Goal: Information Seeking & Learning: Learn about a topic

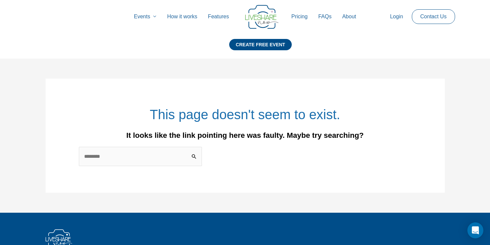
click at [184, 16] on link "How it works" at bounding box center [182, 16] width 41 height 21
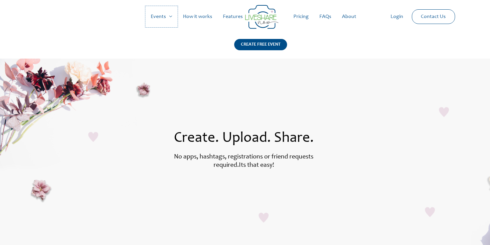
click at [158, 17] on link "Events" at bounding box center [162, 16] width 32 height 21
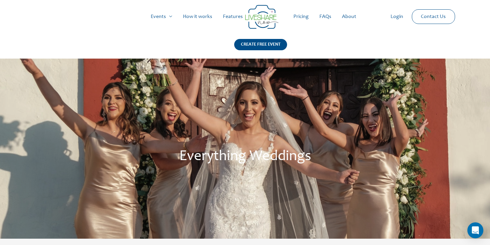
click at [188, 20] on link "How it works" at bounding box center [198, 16] width 40 height 21
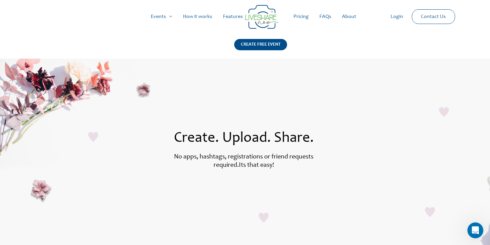
click at [302, 17] on link "Pricing" at bounding box center [301, 16] width 26 height 21
